Goal: Task Accomplishment & Management: Use online tool/utility

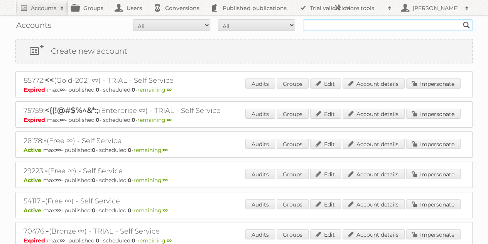
click at [331, 24] on input "text" at bounding box center [388, 25] width 170 height 12
type input "ikea communications"
click at [461, 19] on input "Search" at bounding box center [467, 25] width 12 height 12
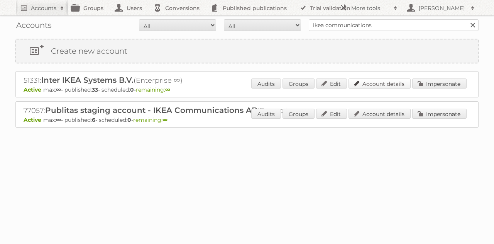
click at [379, 82] on link "Account details" at bounding box center [380, 83] width 62 height 10
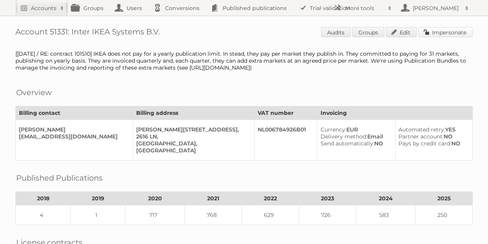
click at [427, 29] on link "Impersonate" at bounding box center [445, 32] width 54 height 10
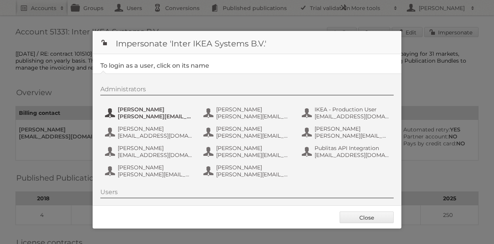
click at [147, 108] on span "Andreas Olofsson" at bounding box center [155, 109] width 75 height 7
